Goal: Task Accomplishment & Management: Complete application form

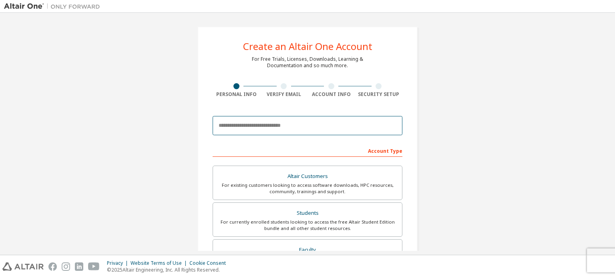
click at [290, 123] on input "email" at bounding box center [308, 125] width 190 height 19
type input "**********"
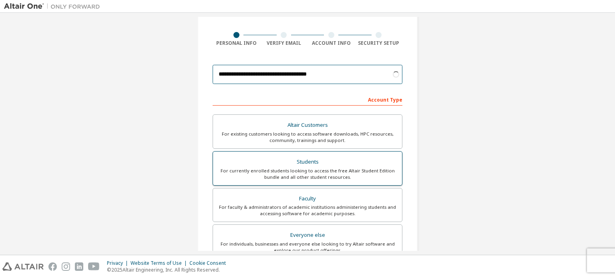
scroll to position [66, 0]
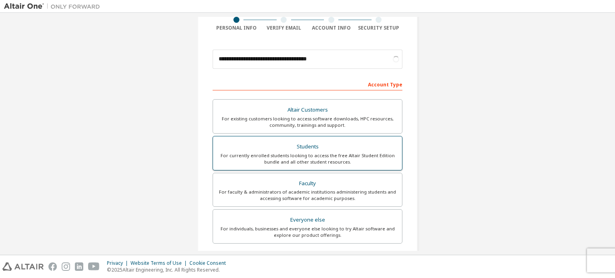
click at [352, 157] on div "For currently enrolled students looking to access the free Altair Student Editi…" at bounding box center [307, 159] width 179 height 13
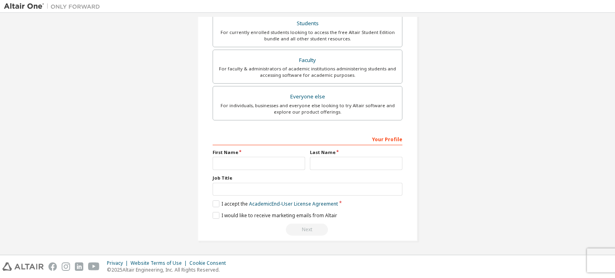
scroll to position [188, 0]
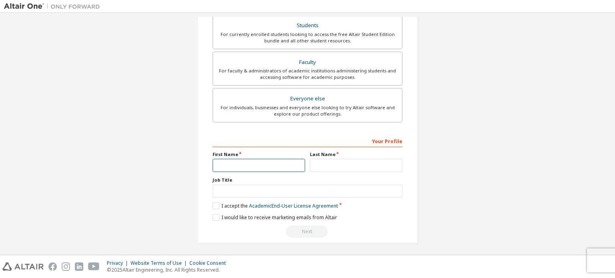
click at [243, 171] on input "text" at bounding box center [259, 165] width 93 height 13
type input "*********"
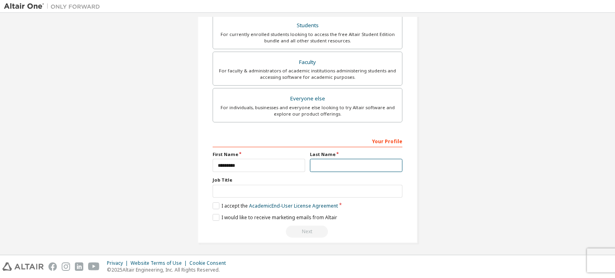
click at [335, 164] on input "text" at bounding box center [356, 165] width 93 height 13
type input "******"
click at [215, 203] on label "I accept the Academic End-User License Agreement" at bounding box center [275, 206] width 125 height 7
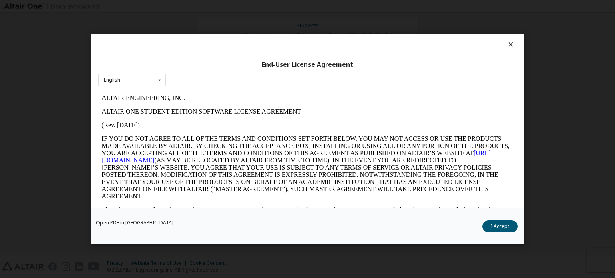
scroll to position [0, 0]
click at [486, 227] on button "I Accept" at bounding box center [500, 227] width 35 height 12
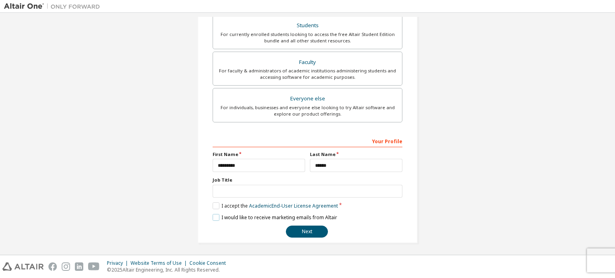
click at [213, 215] on label "I would like to receive marketing emails from Altair" at bounding box center [275, 217] width 125 height 7
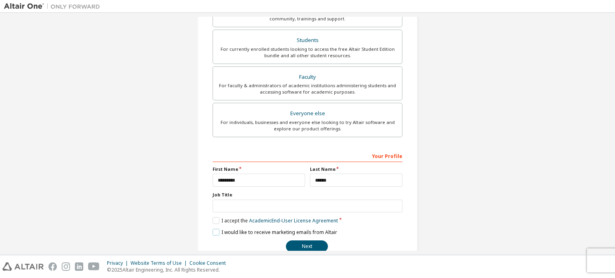
scroll to position [188, 0]
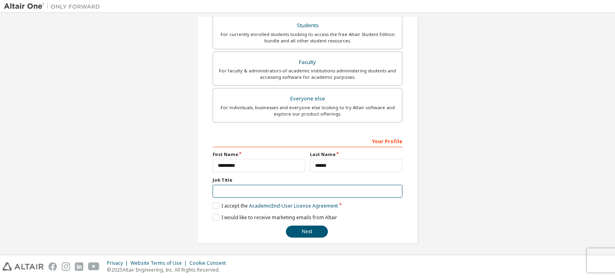
click at [231, 193] on input "text" at bounding box center [308, 191] width 190 height 13
type input "*******"
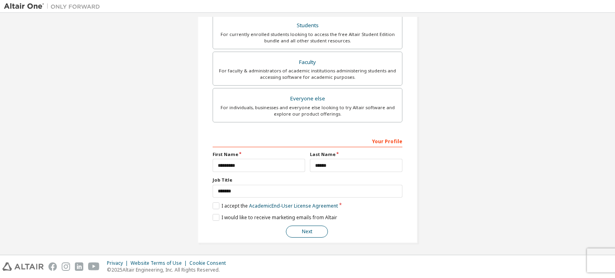
click at [306, 232] on button "Next" at bounding box center [307, 232] width 42 height 12
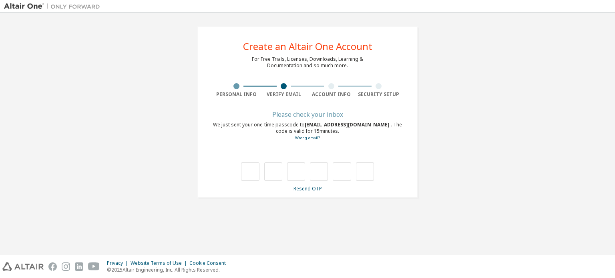
scroll to position [0, 0]
type input "*"
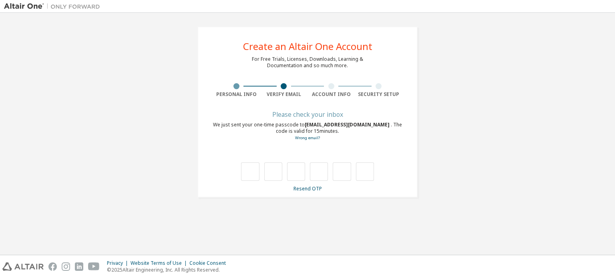
type input "*"
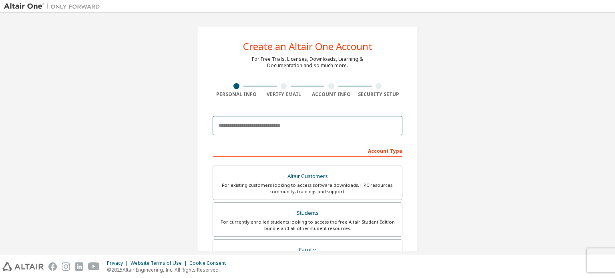
click at [305, 129] on input "email" at bounding box center [308, 125] width 190 height 19
type input "**********"
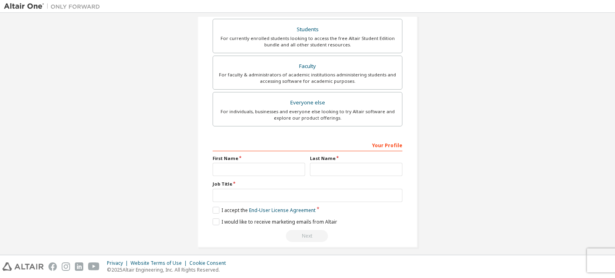
scroll to position [213, 0]
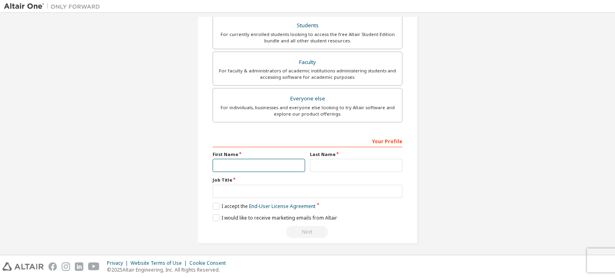
click at [242, 168] on input "text" at bounding box center [259, 165] width 93 height 13
type input "*********"
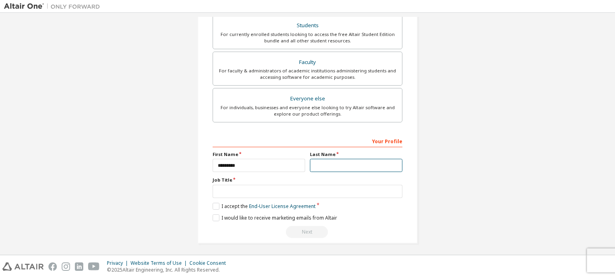
drag, startPoint x: 334, startPoint y: 160, endPoint x: 332, endPoint y: 165, distance: 5.9
click at [334, 160] on input "text" at bounding box center [356, 165] width 93 height 13
type input "******"
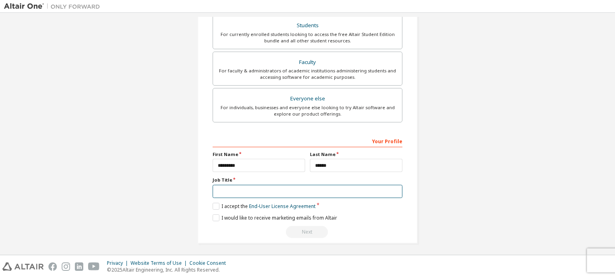
drag, startPoint x: 296, startPoint y: 191, endPoint x: 286, endPoint y: 196, distance: 11.3
click at [296, 191] on input "text" at bounding box center [308, 191] width 190 height 13
type input "*******"
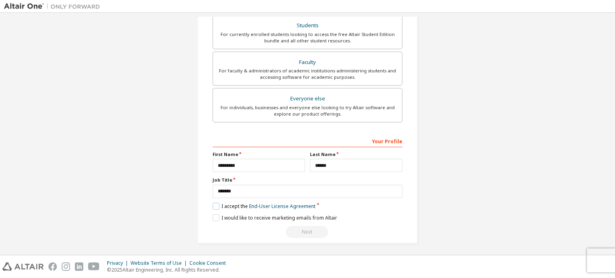
click at [215, 203] on label "I accept the End-User License Agreement" at bounding box center [264, 206] width 103 height 7
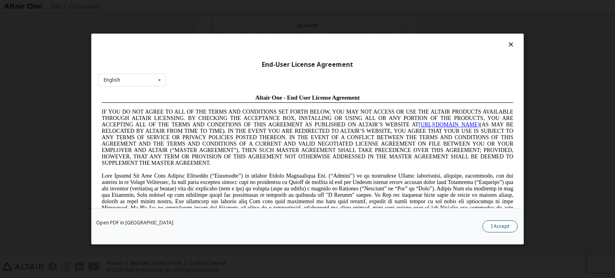
scroll to position [0, 0]
click at [507, 224] on button "I Accept" at bounding box center [500, 227] width 35 height 12
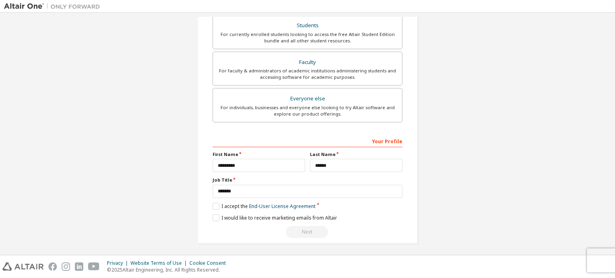
click at [209, 213] on div "**********" at bounding box center [307, 28] width 220 height 431
click at [218, 216] on label "I would like to receive marketing emails from Altair" at bounding box center [275, 218] width 125 height 7
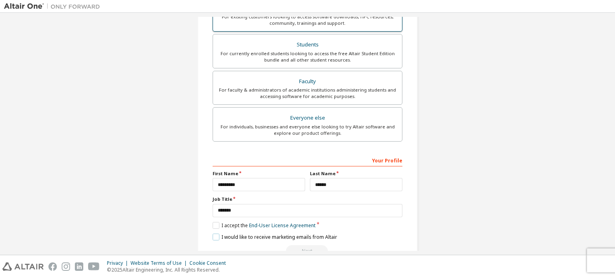
scroll to position [213, 0]
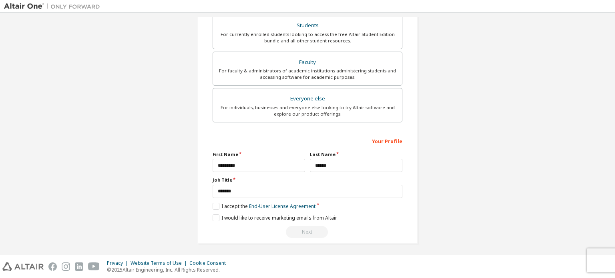
click at [310, 232] on div "Next" at bounding box center [308, 232] width 190 height 12
click at [303, 227] on div "Next" at bounding box center [308, 232] width 190 height 12
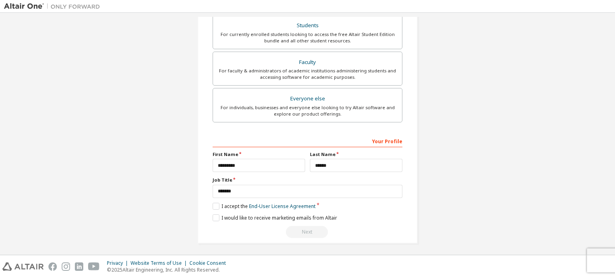
click at [300, 231] on div "Next" at bounding box center [308, 232] width 190 height 12
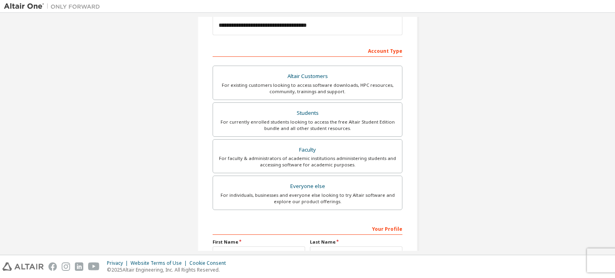
scroll to position [13, 0]
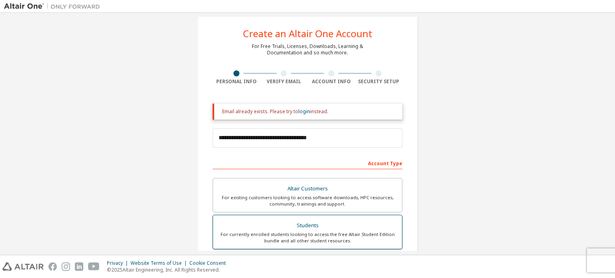
click at [321, 229] on div "Students" at bounding box center [307, 225] width 179 height 11
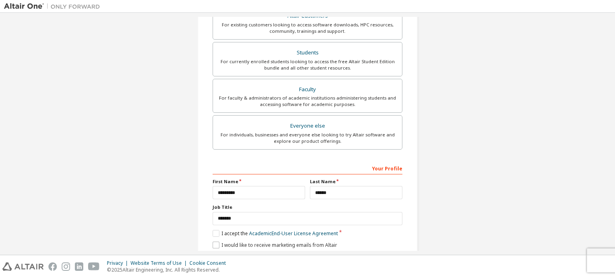
scroll to position [213, 0]
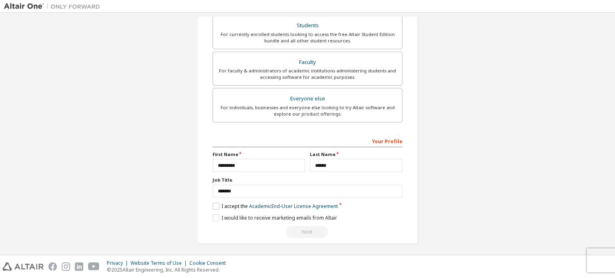
click at [216, 205] on label "I accept the Academic End-User License Agreement" at bounding box center [275, 206] width 125 height 7
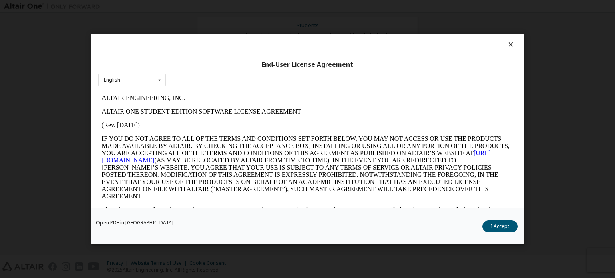
scroll to position [0, 0]
drag, startPoint x: 503, startPoint y: 226, endPoint x: 418, endPoint y: 227, distance: 85.3
click at [503, 226] on button "I Accept" at bounding box center [500, 227] width 35 height 12
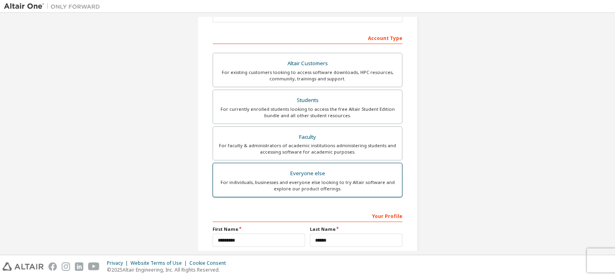
scroll to position [213, 0]
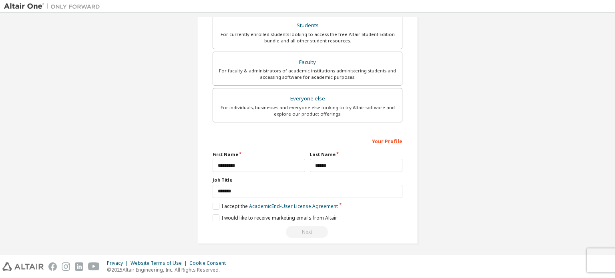
click at [304, 229] on div "Next" at bounding box center [308, 232] width 190 height 12
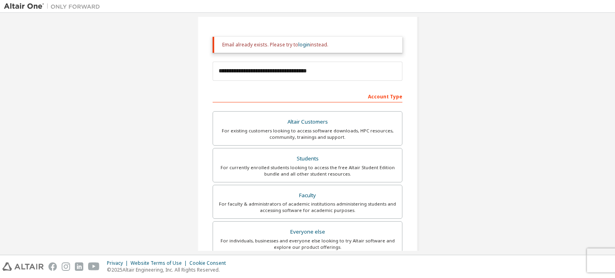
scroll to position [0, 0]
